Goal: Task Accomplishment & Management: Use online tool/utility

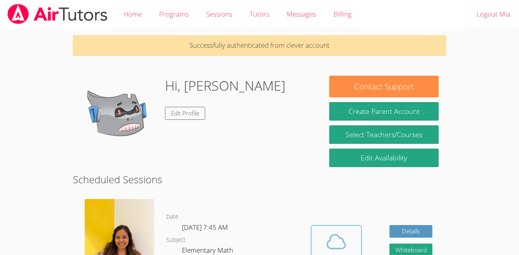
click at [336, 236] on icon at bounding box center [336, 241] width 22 height 22
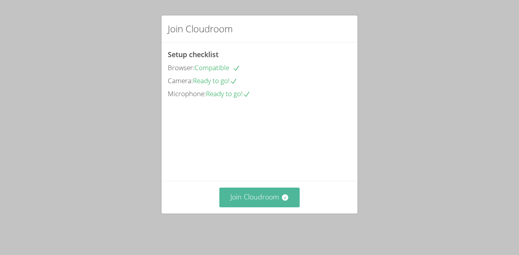
click at [292, 207] on button "Join Cloudroom" at bounding box center [259, 196] width 81 height 19
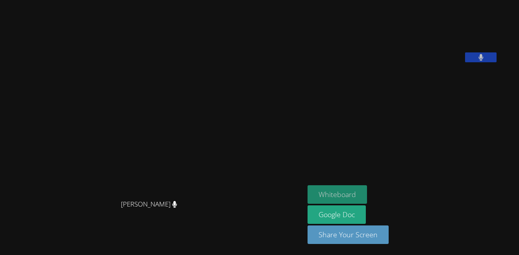
click at [360, 198] on button "Whiteboard" at bounding box center [337, 194] width 59 height 19
click at [497, 62] on button at bounding box center [481, 57] width 32 height 10
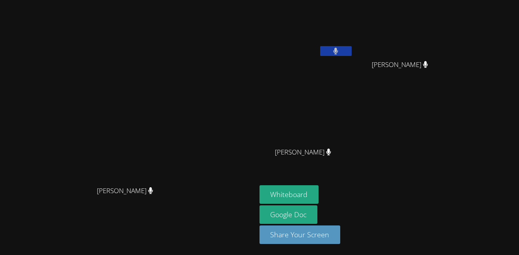
click at [352, 49] on button at bounding box center [336, 51] width 32 height 10
click at [340, 49] on icon at bounding box center [336, 51] width 8 height 7
click at [352, 48] on button at bounding box center [336, 51] width 32 height 10
click at [352, 52] on button at bounding box center [336, 51] width 32 height 10
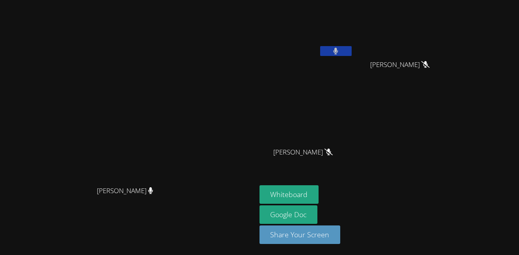
click at [352, 48] on button at bounding box center [336, 51] width 32 height 10
click at [352, 56] on div at bounding box center [336, 52] width 32 height 12
click at [352, 51] on button at bounding box center [336, 51] width 32 height 10
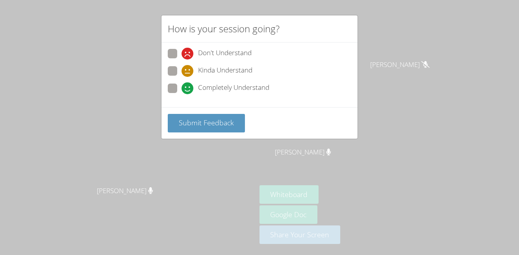
click at [182, 77] on span at bounding box center [182, 77] width 0 height 0
click at [182, 72] on input "Kinda Understand" at bounding box center [185, 69] width 7 height 7
radio input "true"
click at [198, 128] on button "Submit Feedback" at bounding box center [206, 123] width 77 height 19
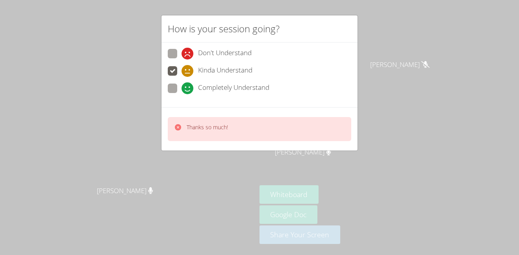
click at [182, 94] on span at bounding box center [182, 94] width 0 height 0
click at [182, 87] on input "Completely Understand" at bounding box center [185, 87] width 7 height 7
radio input "true"
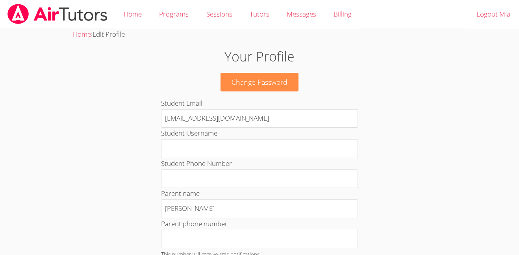
click at [61, 19] on img at bounding box center [58, 14] width 102 height 20
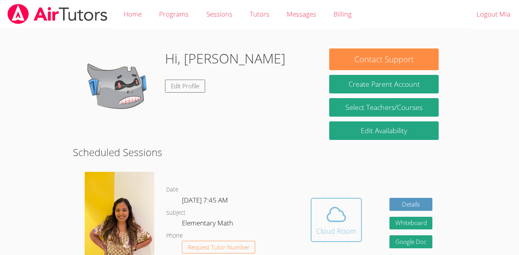
click at [339, 212] on icon at bounding box center [336, 214] width 22 height 22
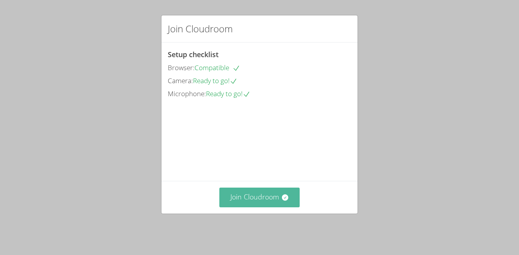
click at [271, 193] on button "Join Cloudroom" at bounding box center [259, 196] width 81 height 19
